Goal: Task Accomplishment & Management: Manage account settings

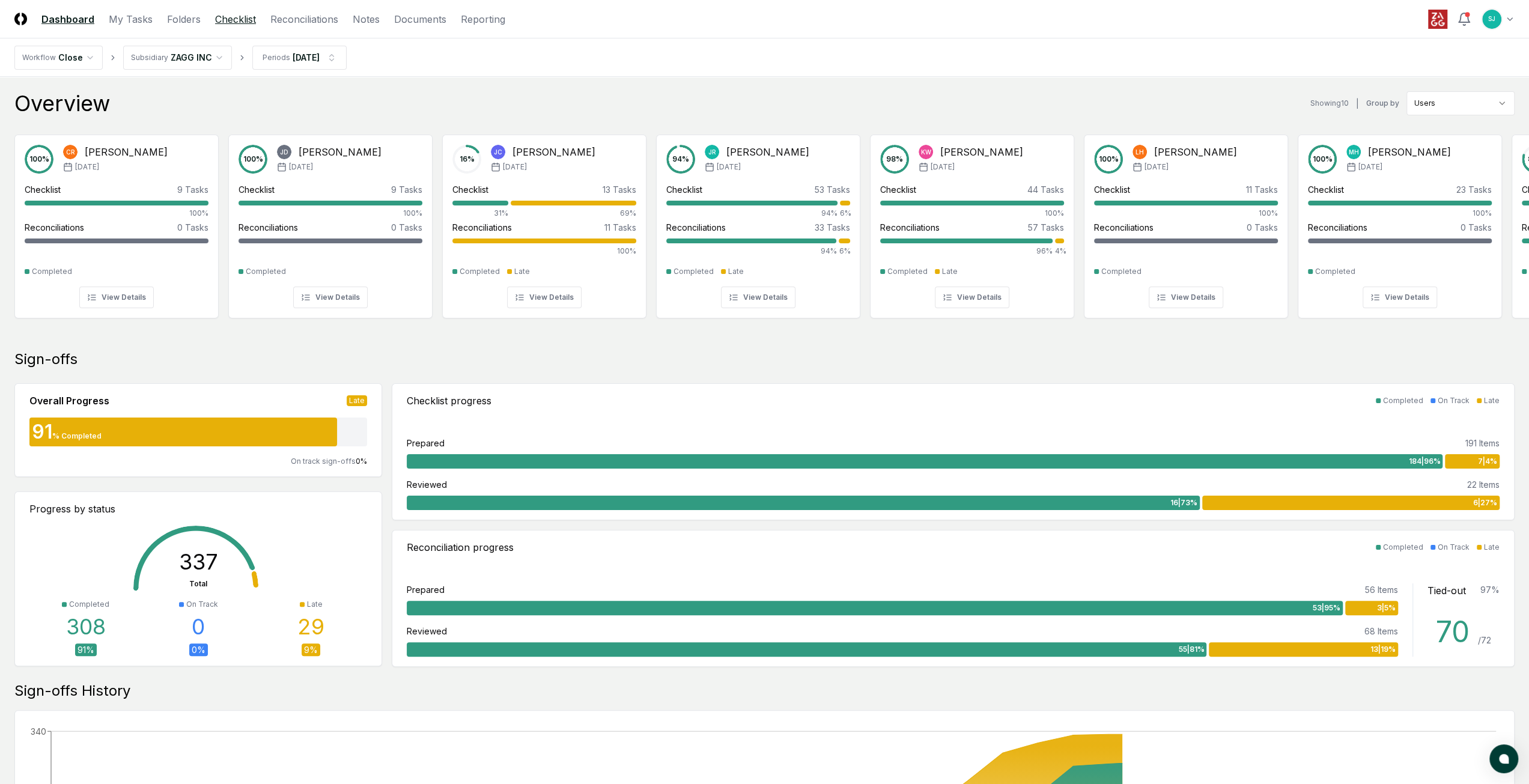
click at [241, 20] on link "Checklist" at bounding box center [235, 19] width 41 height 14
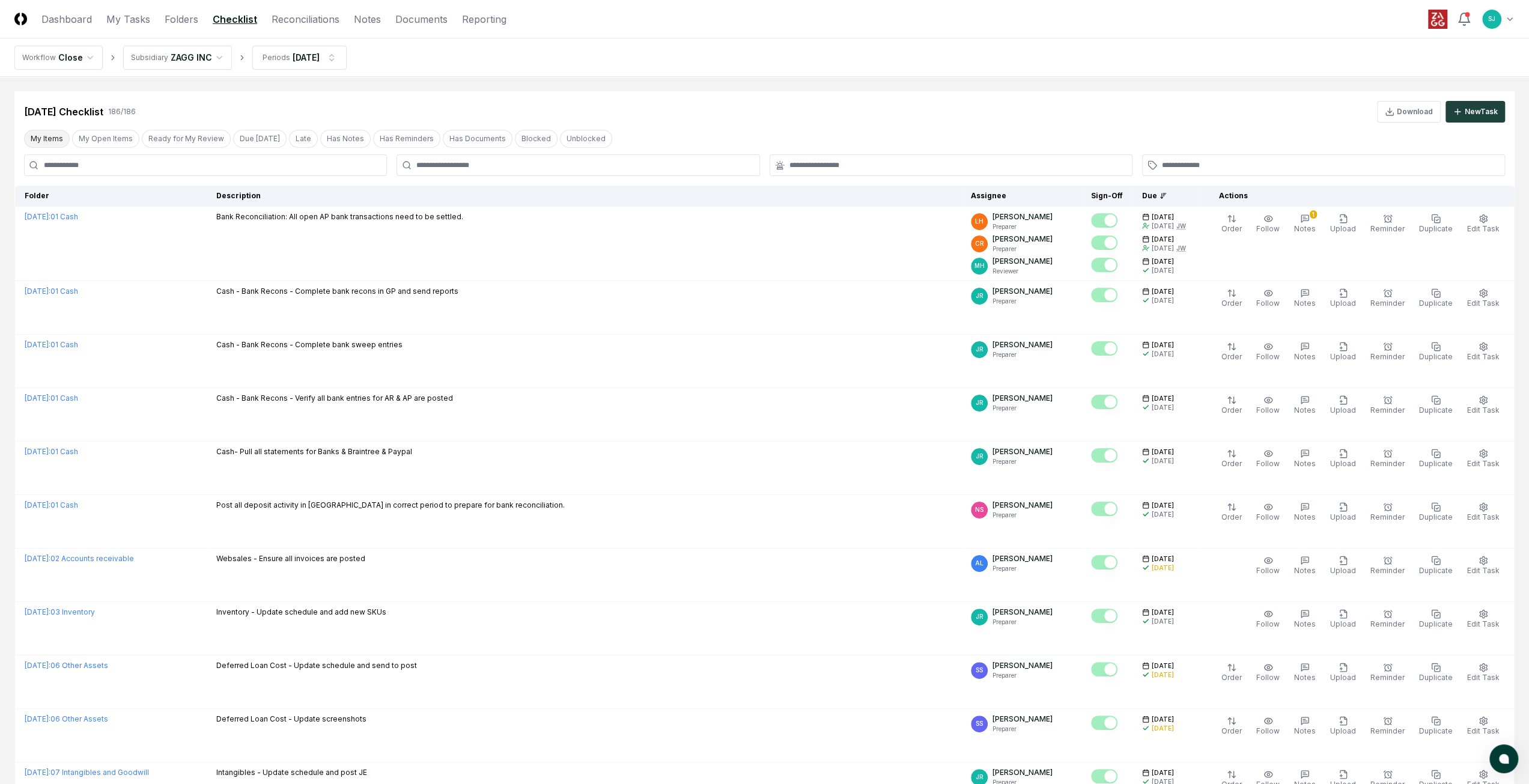
click at [44, 132] on button "My Items" at bounding box center [47, 139] width 46 height 18
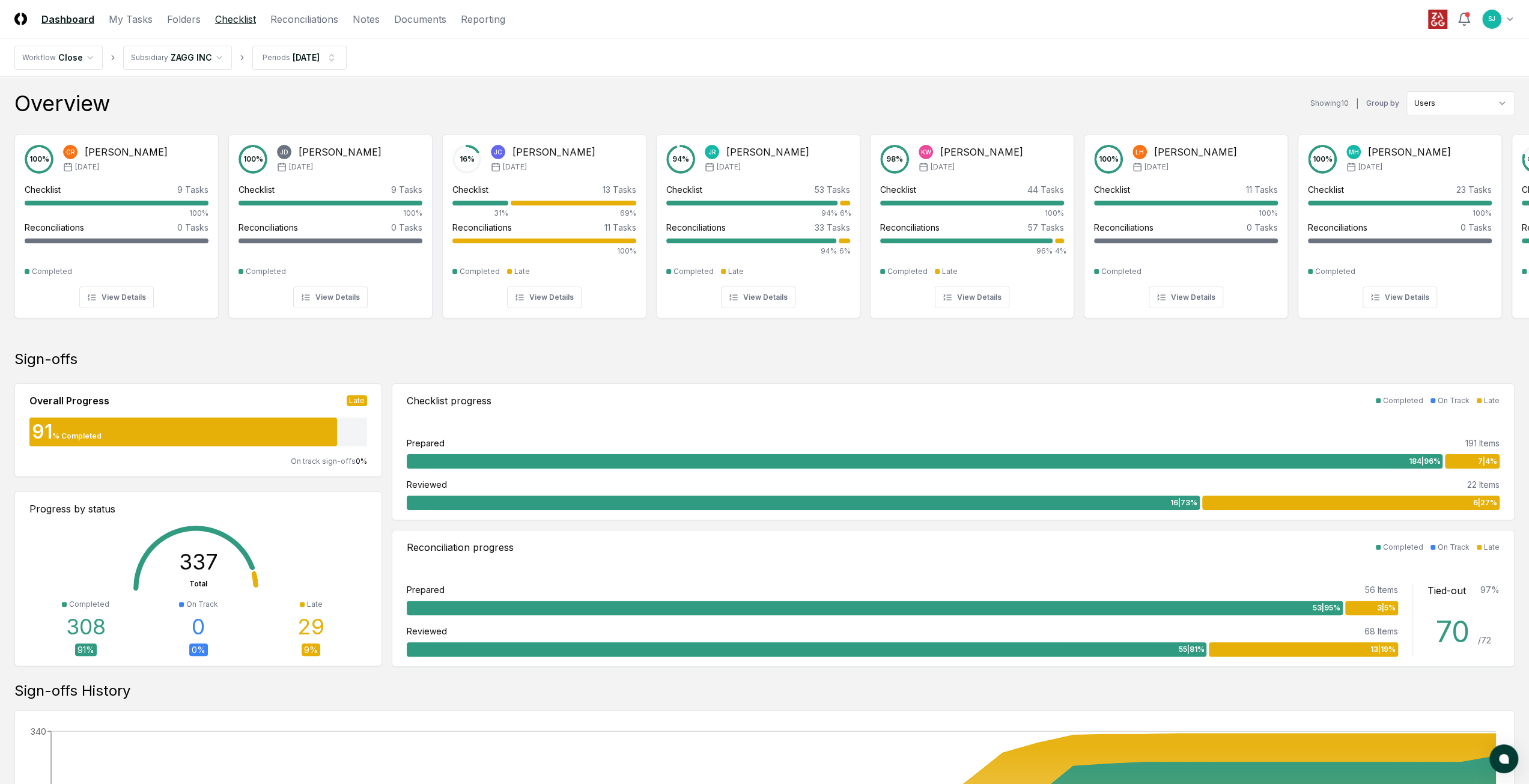
click at [231, 25] on link "Checklist" at bounding box center [235, 19] width 41 height 14
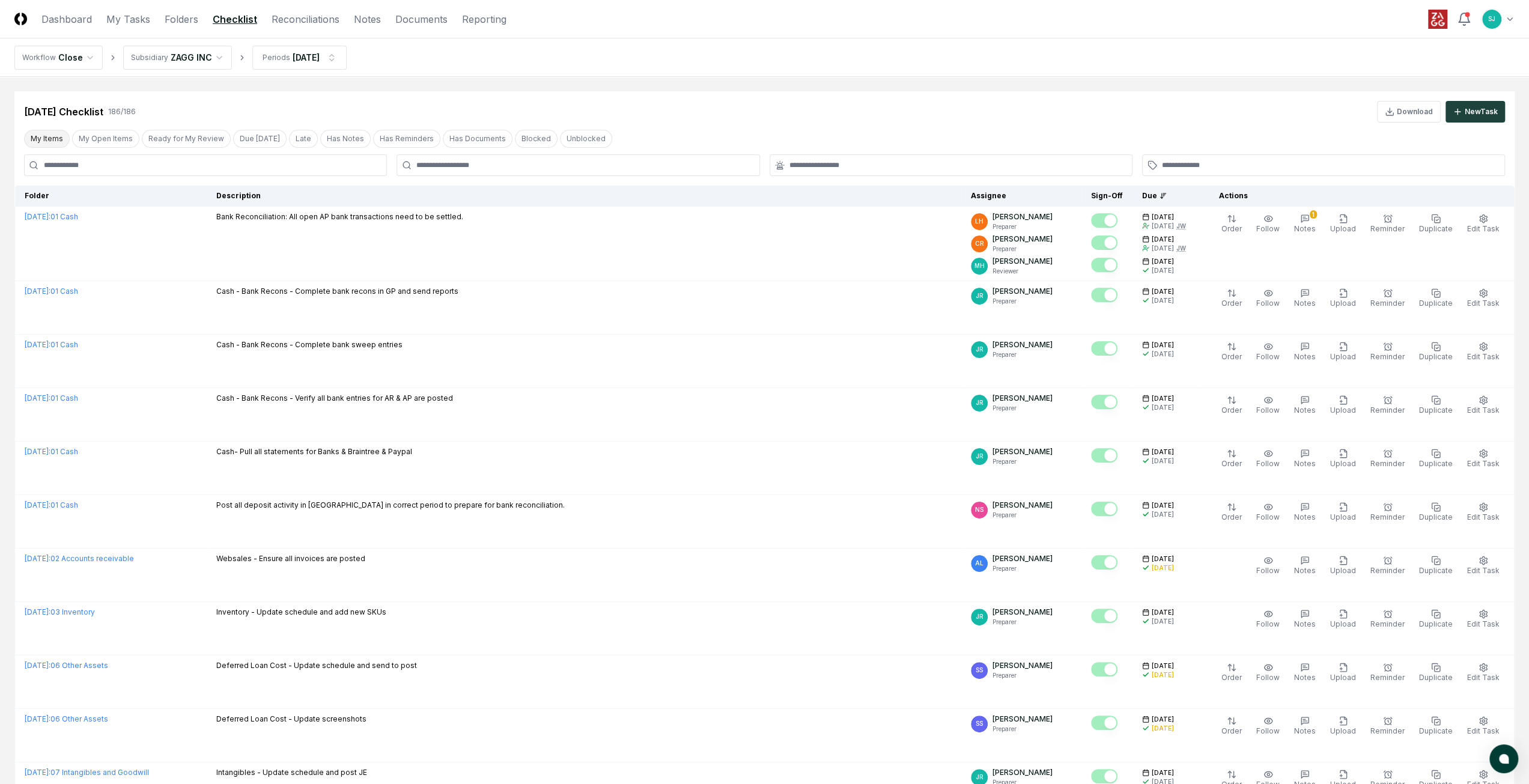
click at [48, 135] on button "My Items" at bounding box center [47, 139] width 46 height 18
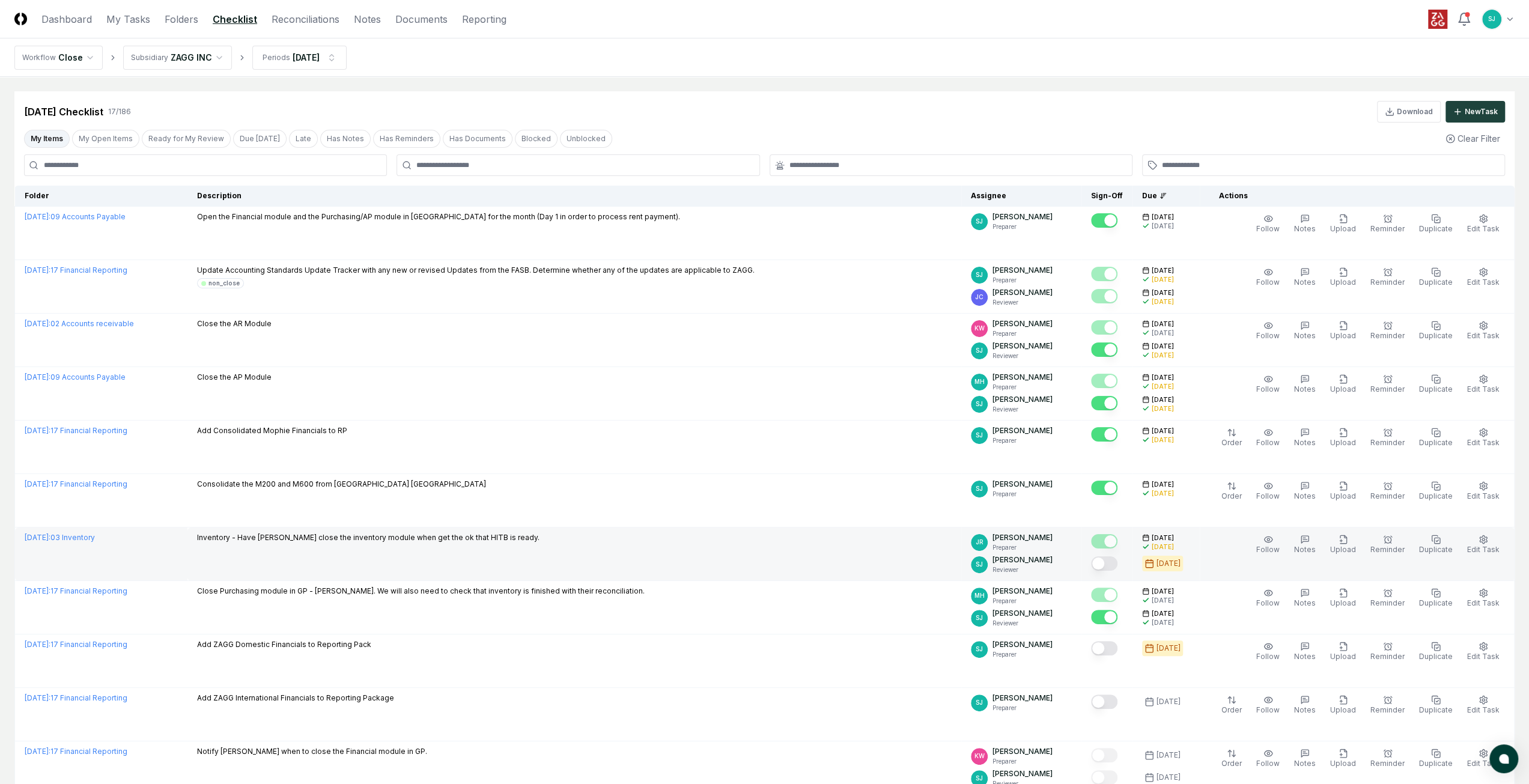
click at [1117, 564] on button "Mark complete" at bounding box center [1104, 563] width 26 height 14
click at [920, 106] on div "Sep 2025 Checklist 17 / 186 Download New Task" at bounding box center [764, 111] width 1481 height 21
click at [906, 103] on div "Sep 2025 Checklist 17 / 186 Download New Task" at bounding box center [764, 111] width 1481 height 21
click at [568, 59] on nav "Workflow Close Subsidiary ZAGG INC Periods Sep 2025" at bounding box center [764, 58] width 1529 height 39
click at [751, 19] on header "CloseCore Dashboard My Tasks Folders Checklist Reconciliations Notes Documents …" at bounding box center [764, 19] width 1529 height 39
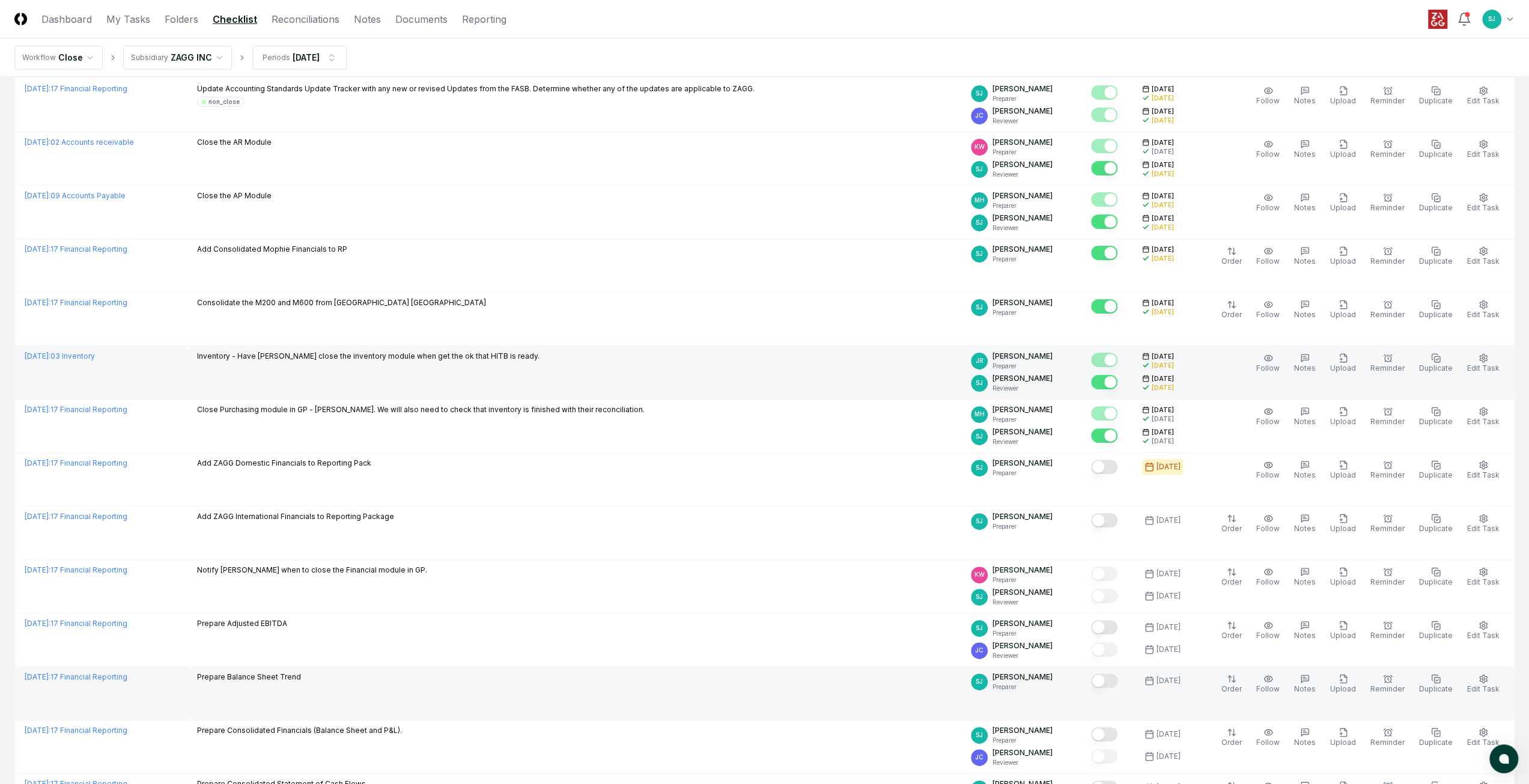
scroll to position [174, 0]
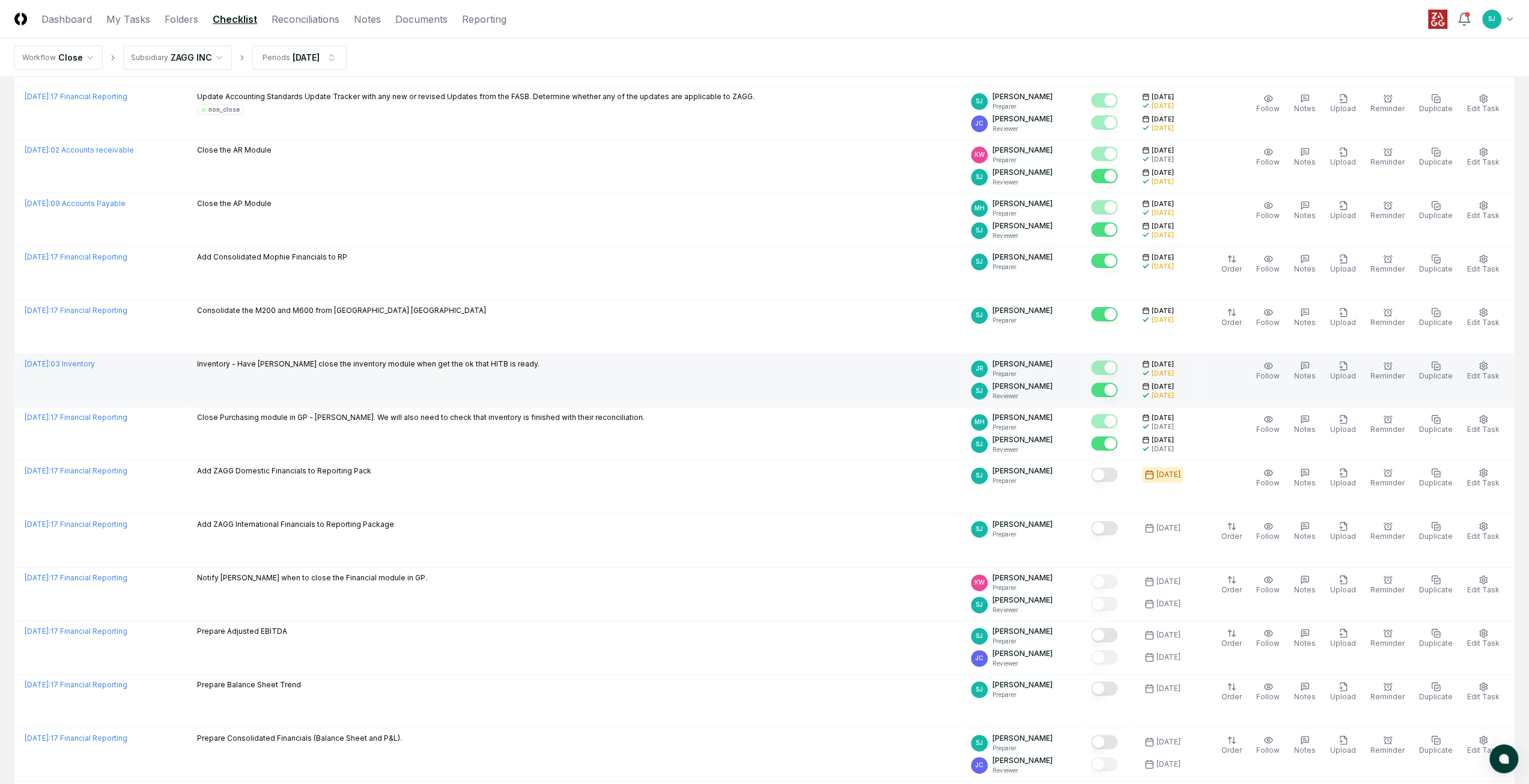
click at [1116, 388] on button "Mark complete" at bounding box center [1104, 389] width 26 height 14
click at [1117, 388] on button "Mark complete" at bounding box center [1104, 389] width 26 height 14
click at [864, 379] on td "Inventory - Have [PERSON_NAME] close the inventory module when get the ok that …" at bounding box center [574, 381] width 774 height 54
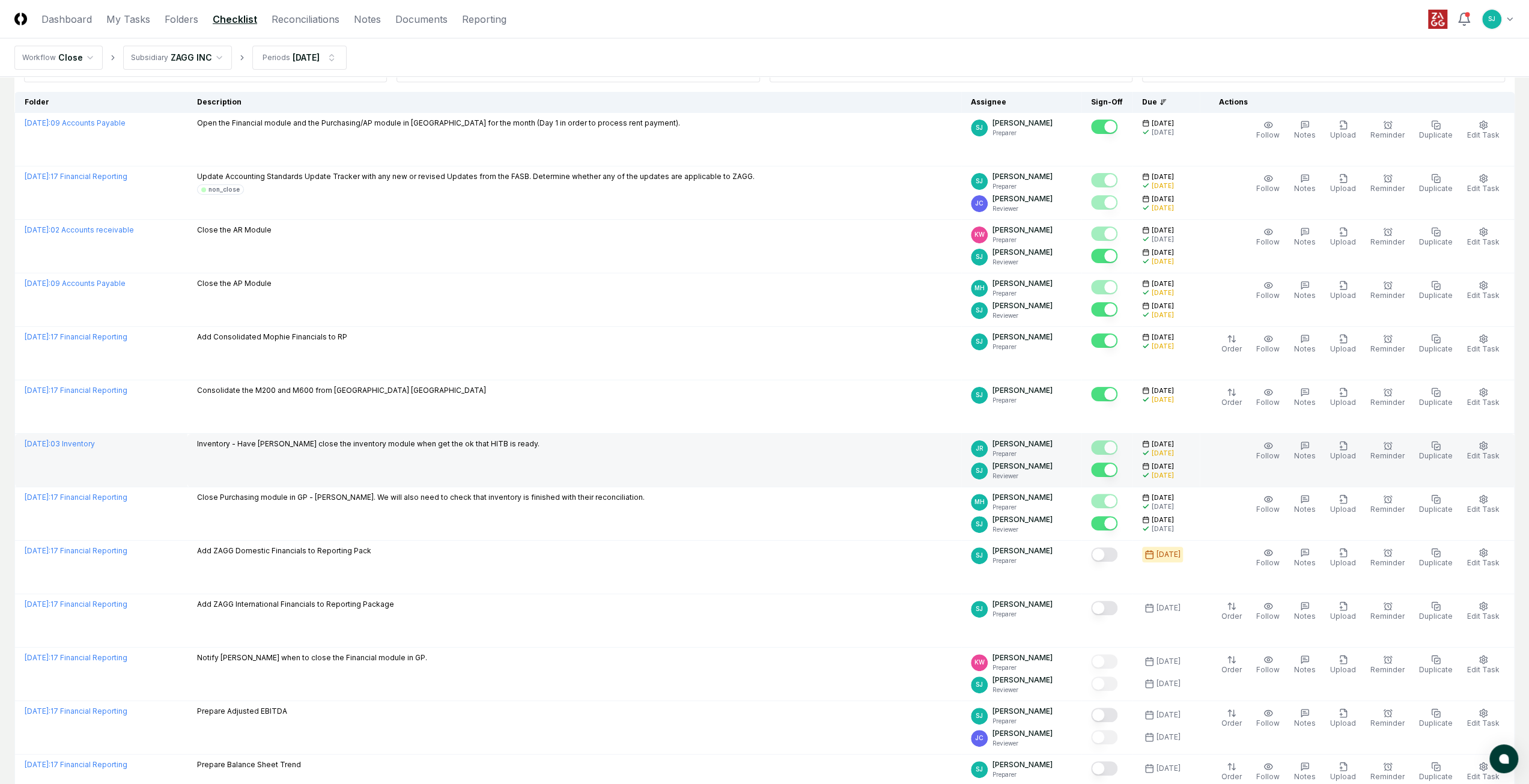
click at [815, 451] on td "Inventory - Have [PERSON_NAME] close the inventory module when get the ok that …" at bounding box center [574, 460] width 774 height 54
